Goal: Find specific page/section: Find specific page/section

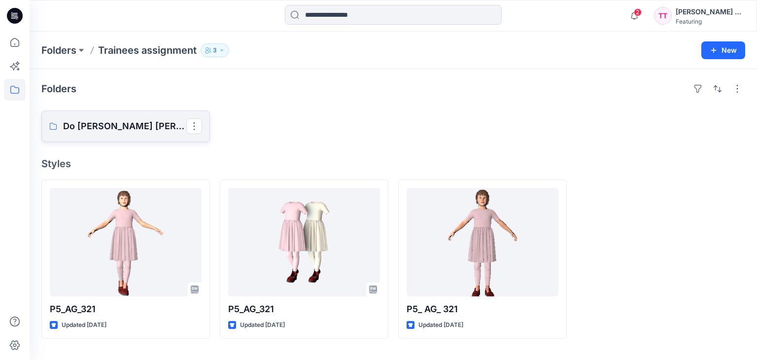
click at [160, 134] on link "Do [PERSON_NAME] [PERSON_NAME]" at bounding box center [125, 126] width 169 height 32
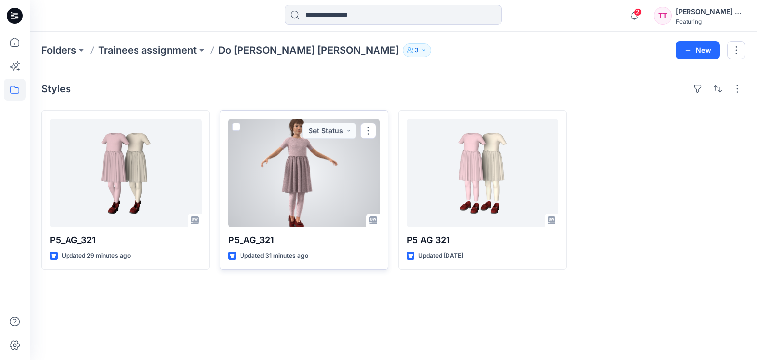
click at [312, 184] on div at bounding box center [304, 173] width 152 height 108
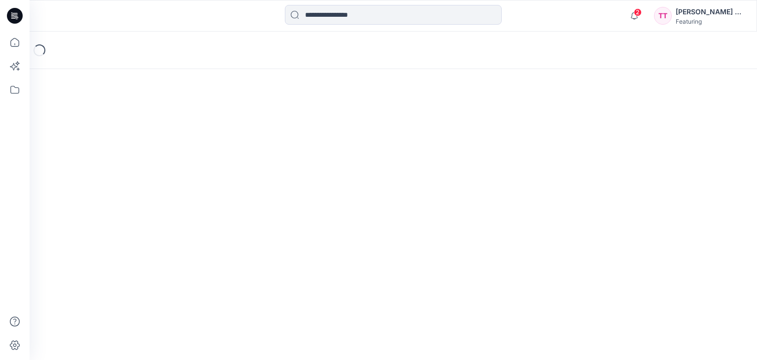
click at [312, 184] on div "Loading..." at bounding box center [394, 196] width 728 height 328
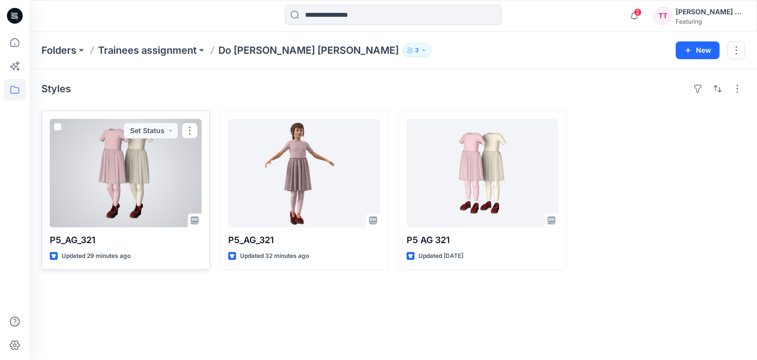
click at [142, 179] on div at bounding box center [126, 173] width 152 height 108
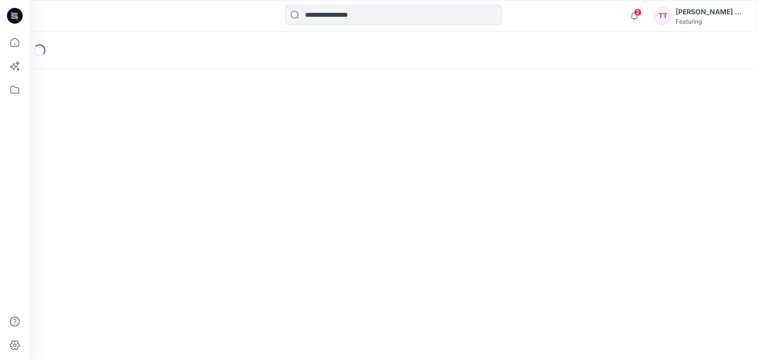
click at [142, 179] on div "Loading..." at bounding box center [394, 196] width 728 height 328
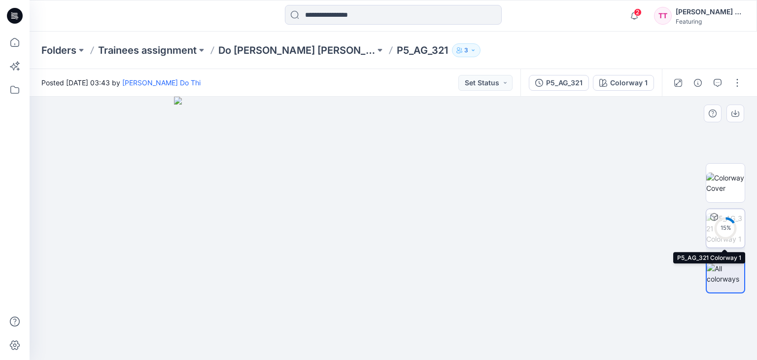
click at [736, 229] on div "15 %" at bounding box center [726, 228] width 24 height 8
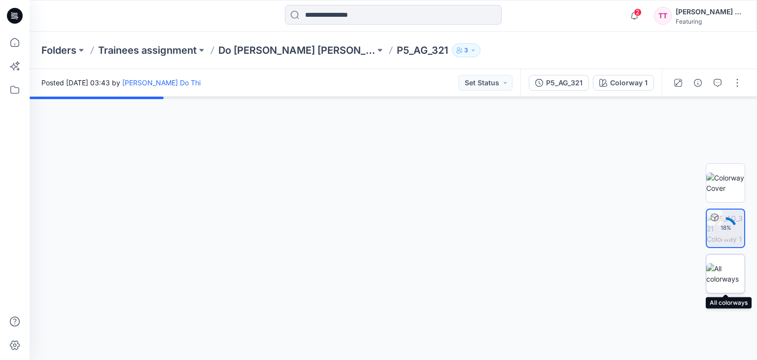
click at [727, 274] on img at bounding box center [726, 273] width 38 height 21
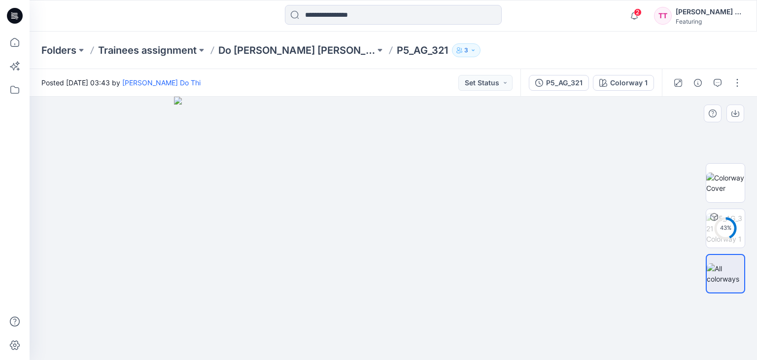
drag, startPoint x: 417, startPoint y: 199, endPoint x: 392, endPoint y: 199, distance: 25.2
click at [392, 199] on img at bounding box center [393, 228] width 438 height 263
click at [729, 189] on img at bounding box center [726, 183] width 38 height 21
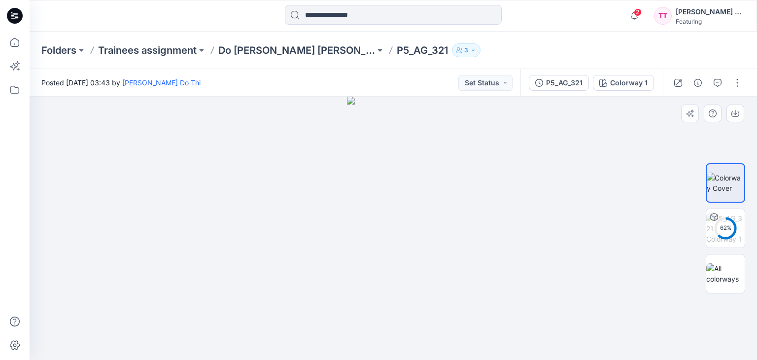
drag, startPoint x: 412, startPoint y: 215, endPoint x: 383, endPoint y: 214, distance: 29.6
click at [383, 214] on img at bounding box center [393, 228] width 92 height 263
click at [746, 229] on div "66 %" at bounding box center [725, 228] width 63 height 143
click at [732, 229] on div "68 %" at bounding box center [726, 228] width 24 height 8
